Goal: Transaction & Acquisition: Purchase product/service

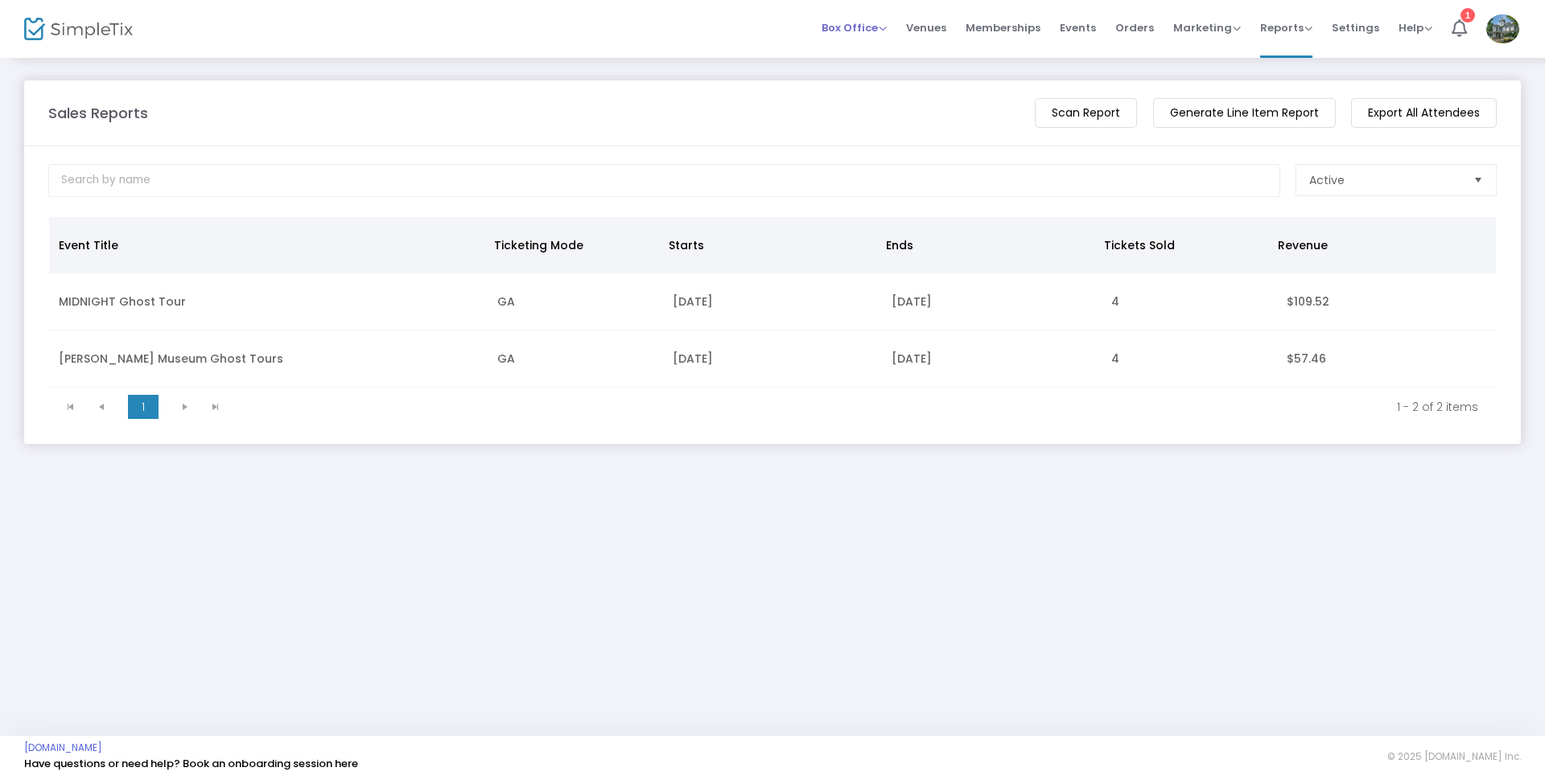
click at [887, 22] on span "Box Office" at bounding box center [854, 28] width 65 height 15
click at [873, 51] on li "Sell Tickets" at bounding box center [879, 54] width 115 height 32
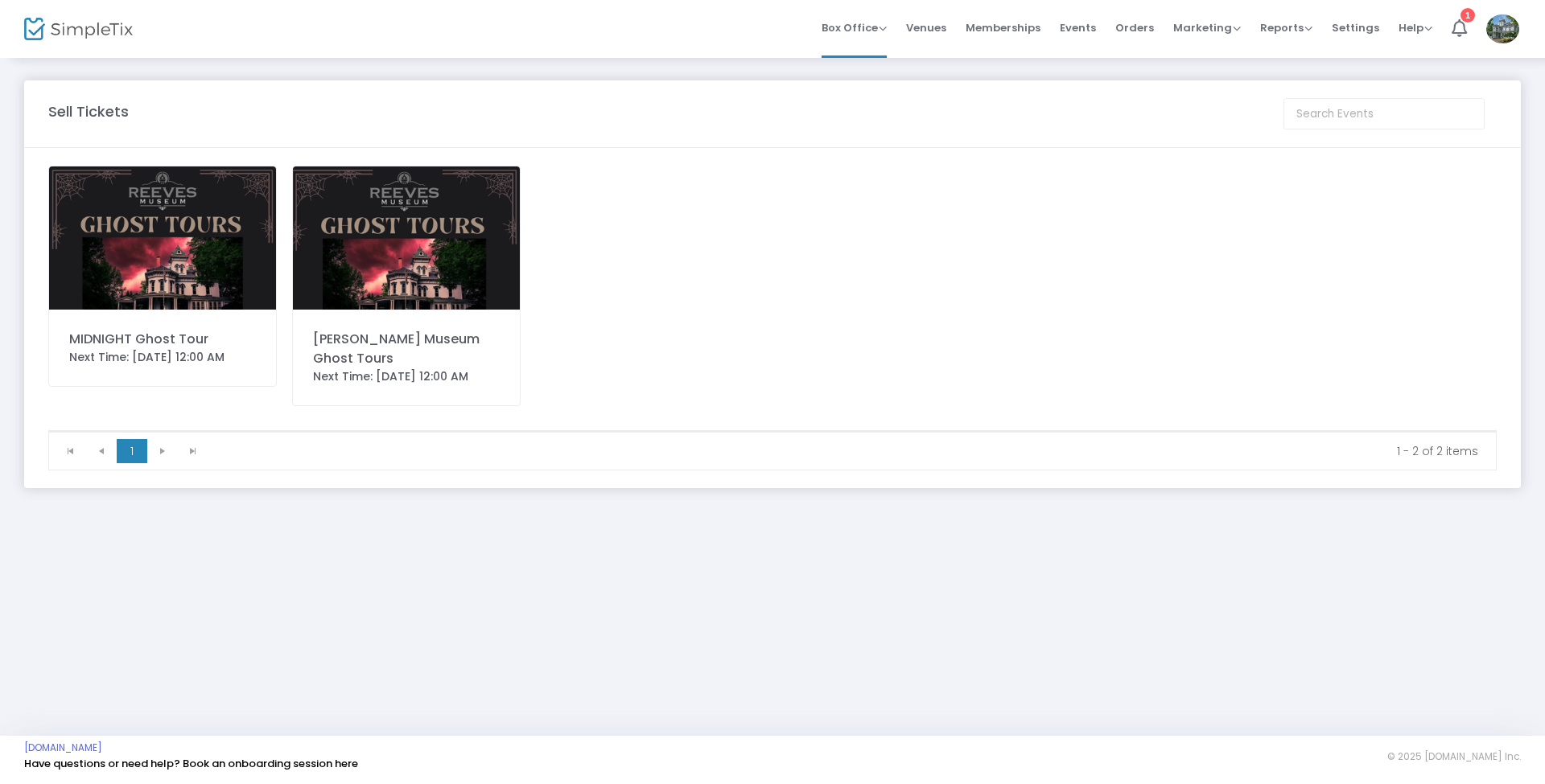
click at [365, 368] on div "Next Time: 10/17/2025 12:00 AM" at bounding box center [407, 377] width 187 height 17
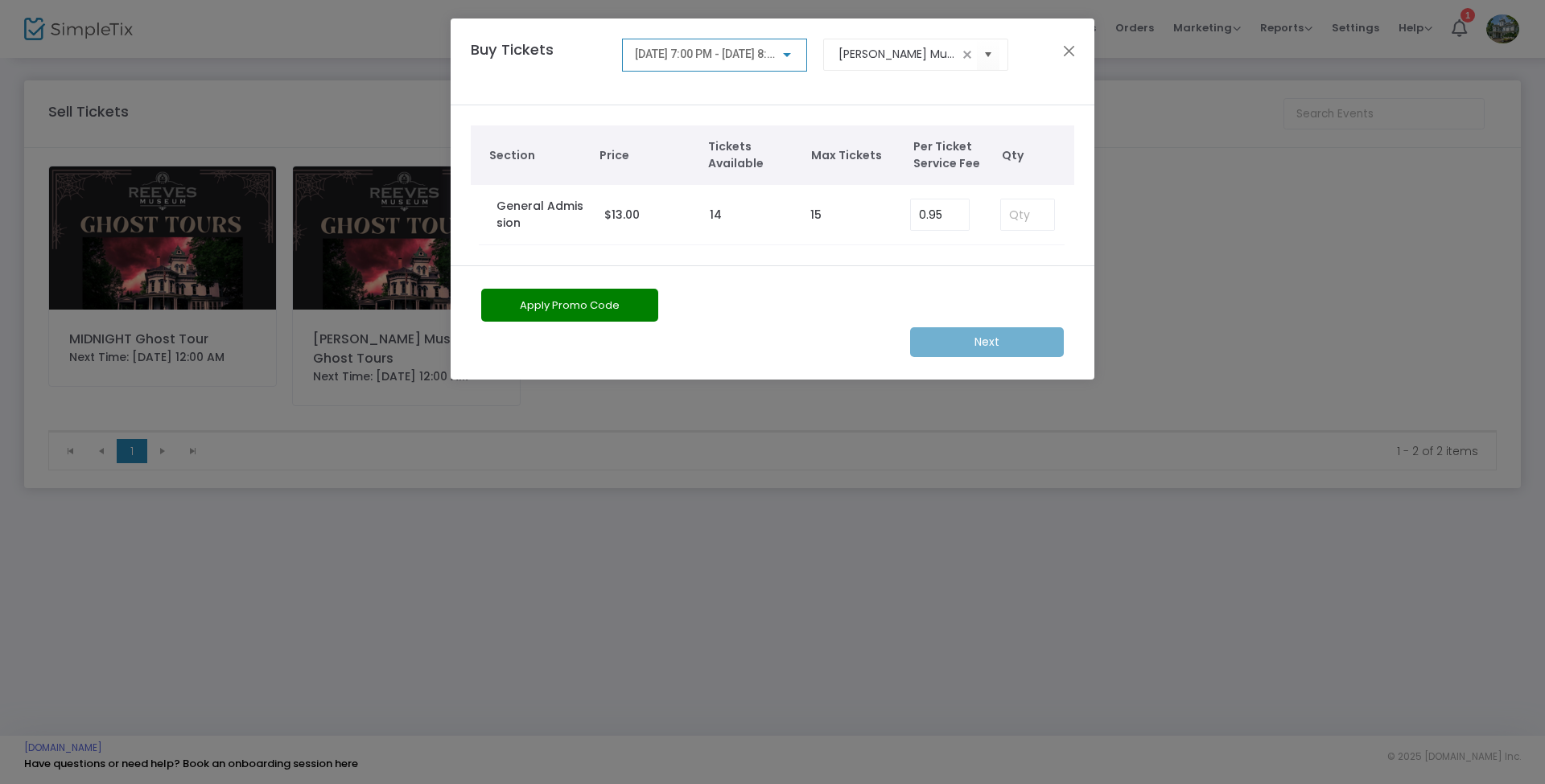
click at [784, 60] on div at bounding box center [786, 55] width 14 height 13
